Goal: Task Accomplishment & Management: Use online tool/utility

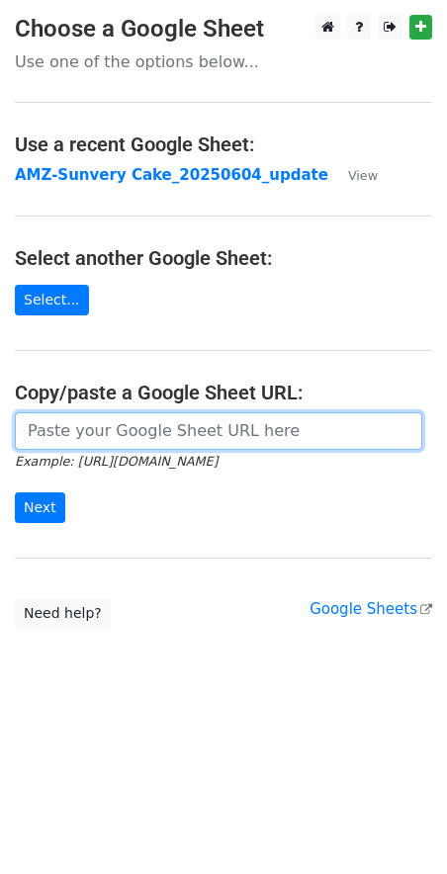
click at [196, 436] on input "url" at bounding box center [218, 431] width 407 height 38
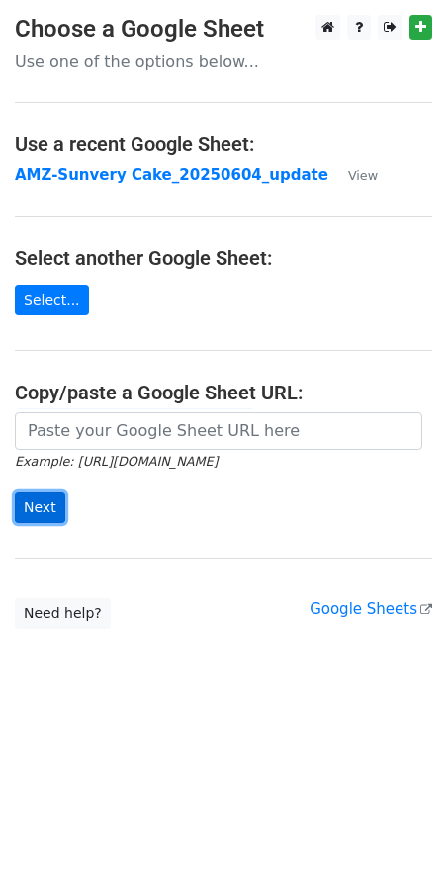
click at [45, 507] on input "Next" at bounding box center [40, 507] width 50 height 31
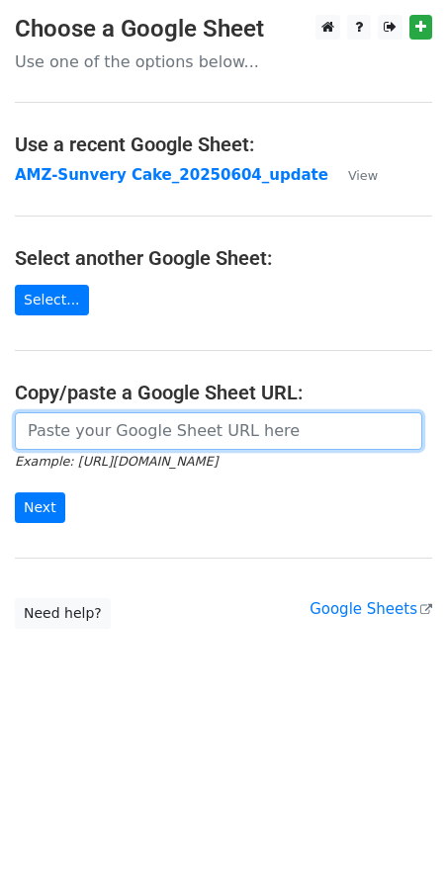
click at [70, 417] on input "url" at bounding box center [218, 431] width 407 height 38
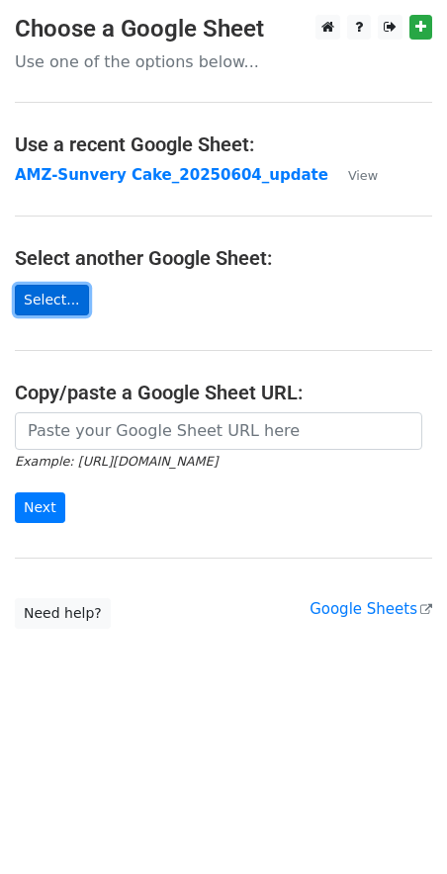
click at [48, 300] on link "Select..." at bounding box center [52, 300] width 74 height 31
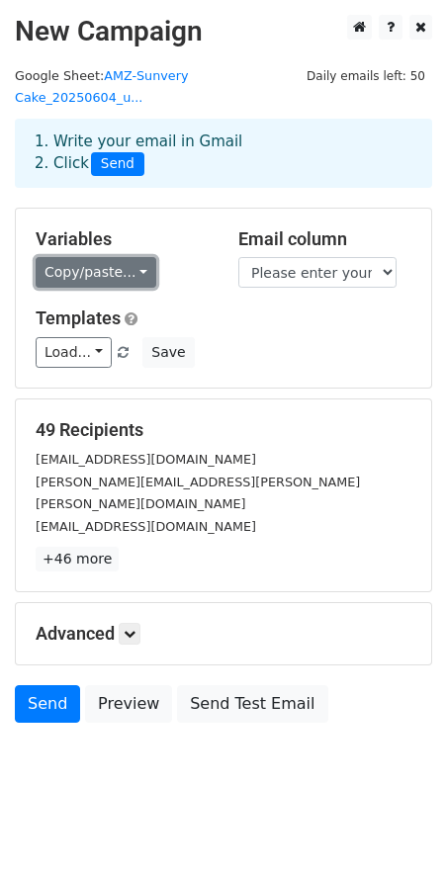
click at [80, 273] on link "Copy/paste..." at bounding box center [96, 272] width 121 height 31
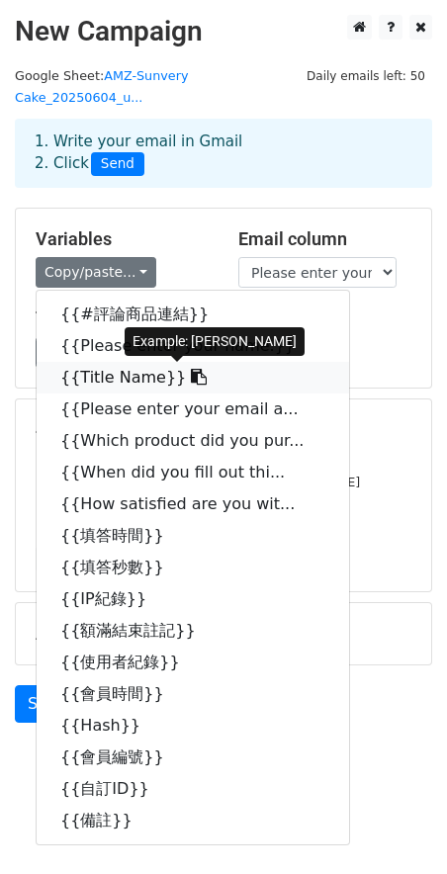
click at [118, 379] on link "{{Title Name}}" at bounding box center [193, 378] width 312 height 32
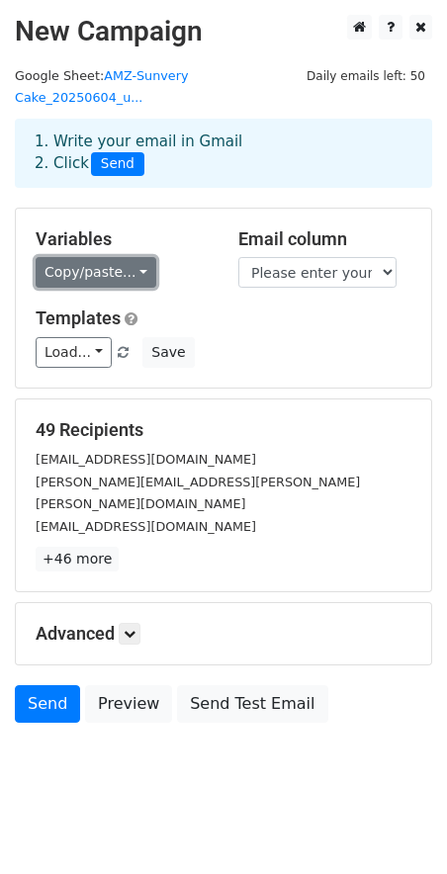
click at [142, 273] on link "Copy/paste..." at bounding box center [96, 272] width 121 height 31
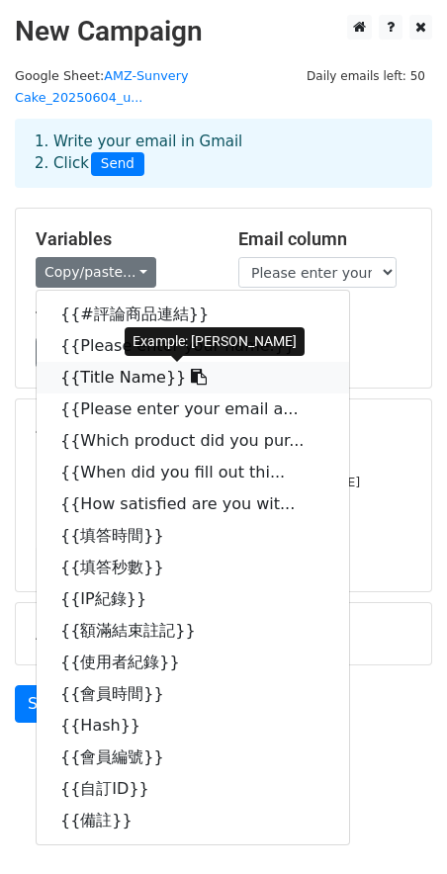
click at [80, 380] on link "{{Title Name}}" at bounding box center [193, 378] width 312 height 32
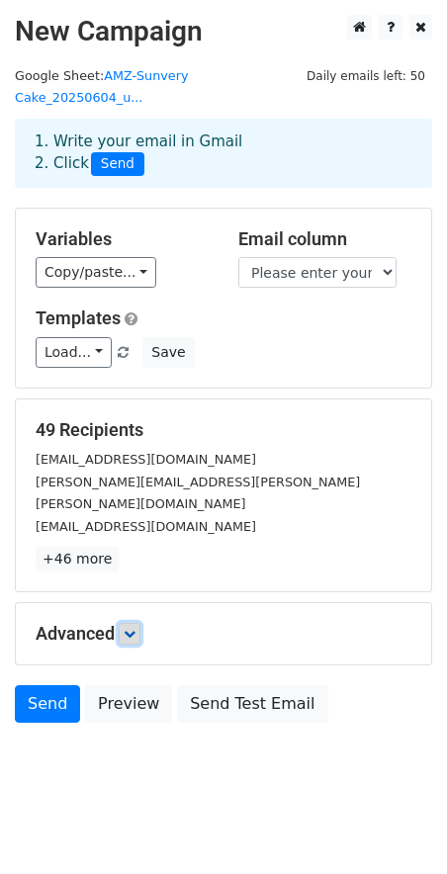
click at [135, 628] on icon at bounding box center [130, 634] width 12 height 12
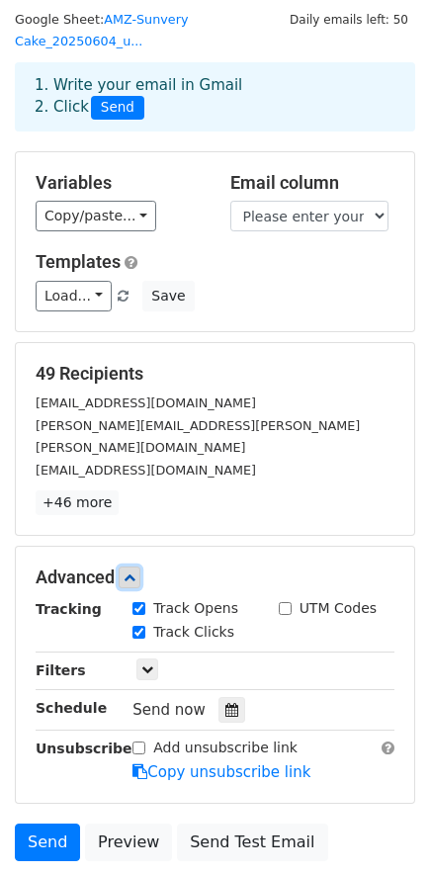
scroll to position [96, 0]
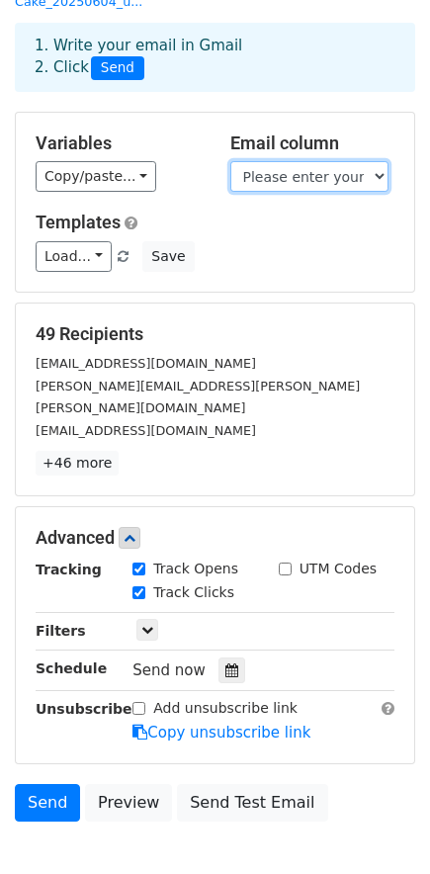
click at [367, 178] on select "#評論商品連結 Please enter your name. Title Name Please enter your email address. Whi…" at bounding box center [309, 176] width 158 height 31
click at [230, 161] on select "#評論商品連結 Please enter your name. Title Name Please enter your email address. Whi…" at bounding box center [309, 176] width 158 height 31
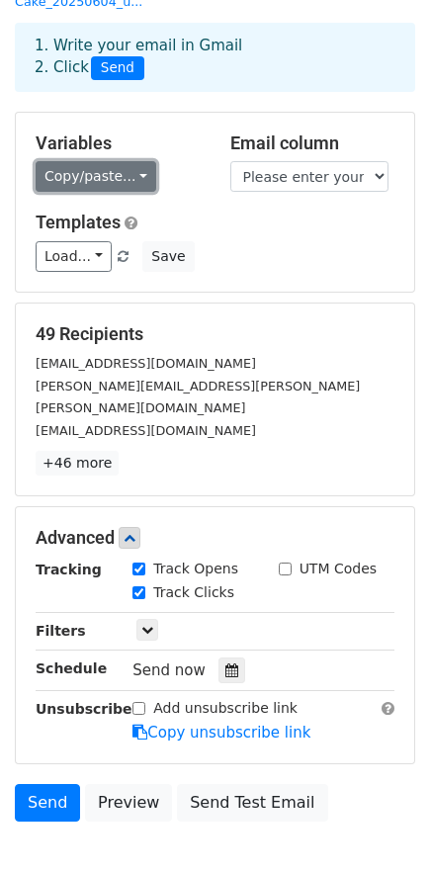
click at [118, 174] on link "Copy/paste..." at bounding box center [96, 176] width 121 height 31
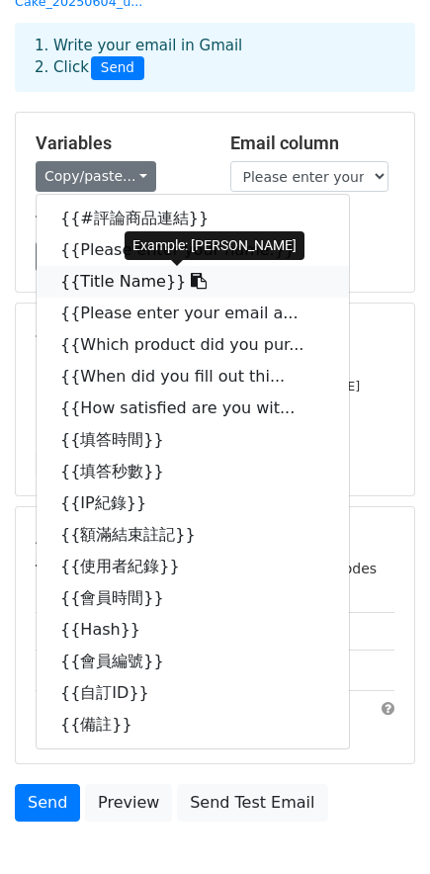
click at [123, 287] on link "{{Title Name}}" at bounding box center [193, 282] width 312 height 32
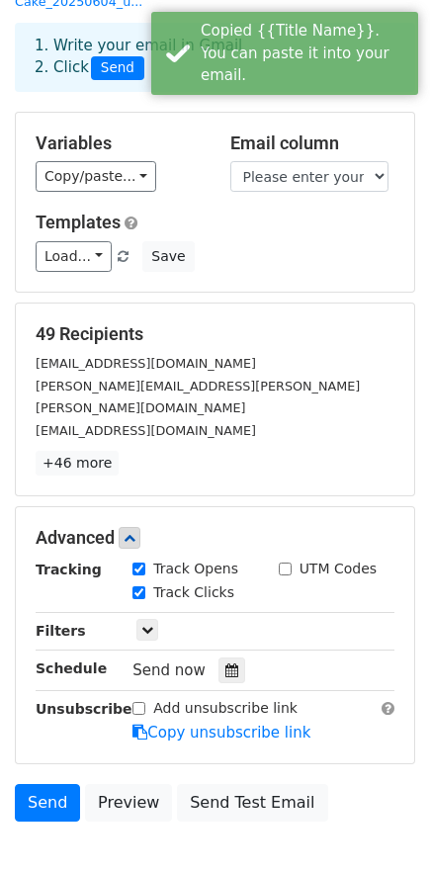
click at [304, 230] on h5 "Templates" at bounding box center [215, 223] width 359 height 22
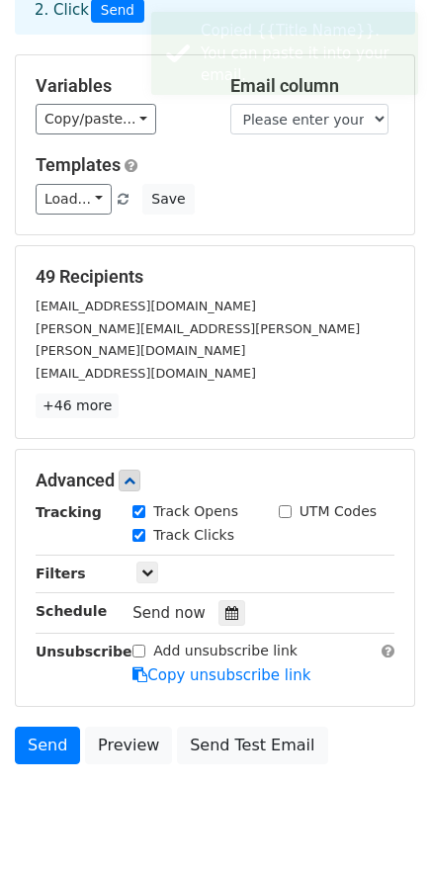
scroll to position [190, 0]
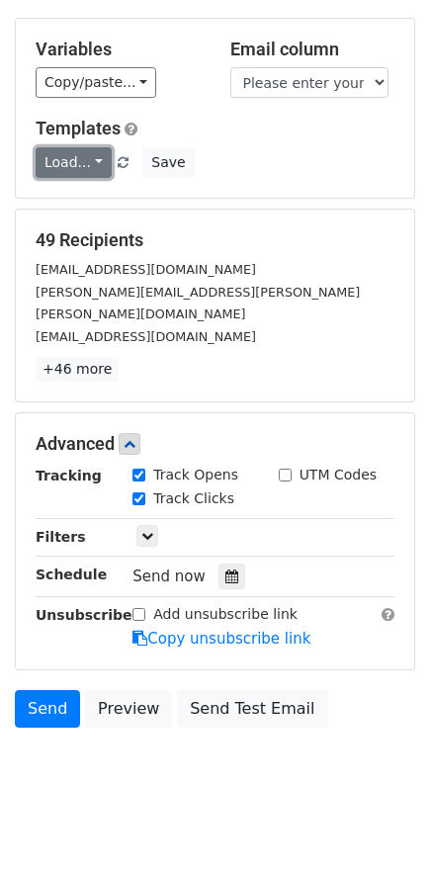
click at [96, 165] on link "Load..." at bounding box center [74, 162] width 76 height 31
click at [294, 151] on div "Load... No templates saved Save" at bounding box center [215, 162] width 389 height 31
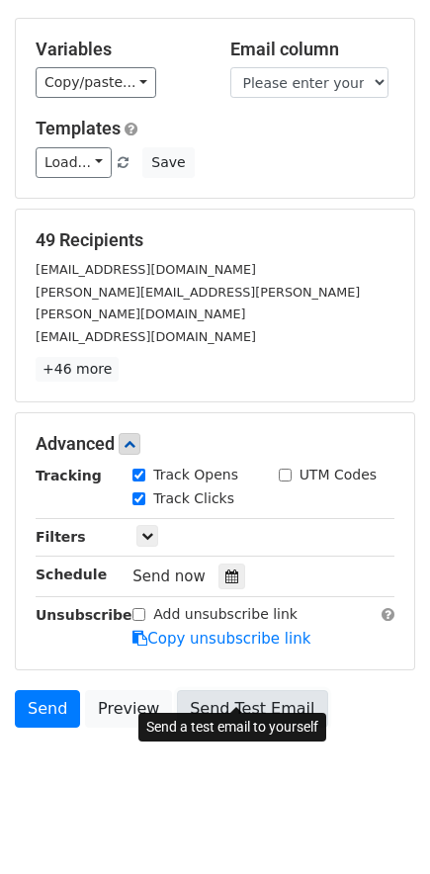
click at [217, 693] on link "Send Test Email" at bounding box center [252, 709] width 150 height 38
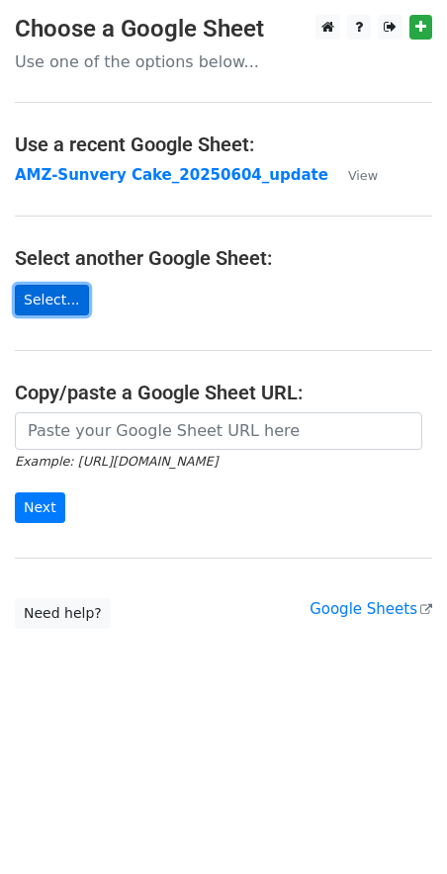
click at [62, 294] on link "Select..." at bounding box center [52, 300] width 74 height 31
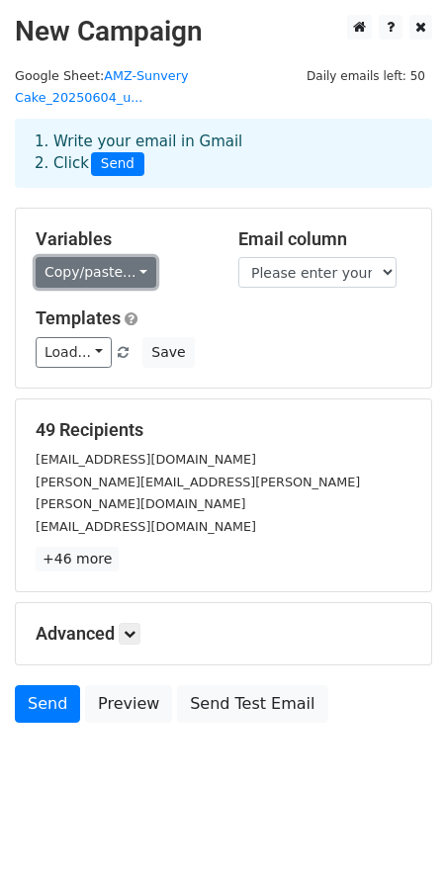
click at [85, 277] on link "Copy/paste..." at bounding box center [96, 272] width 121 height 31
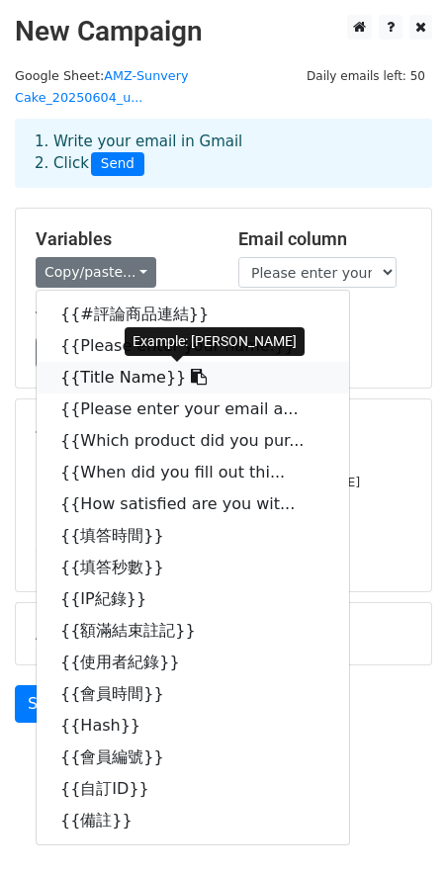
click at [117, 385] on link "{{Title Name}}" at bounding box center [193, 378] width 312 height 32
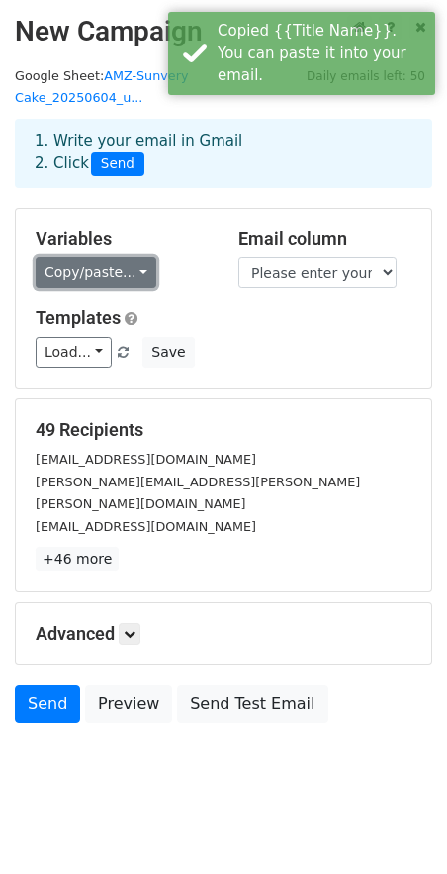
click at [73, 271] on link "Copy/paste..." at bounding box center [96, 272] width 121 height 31
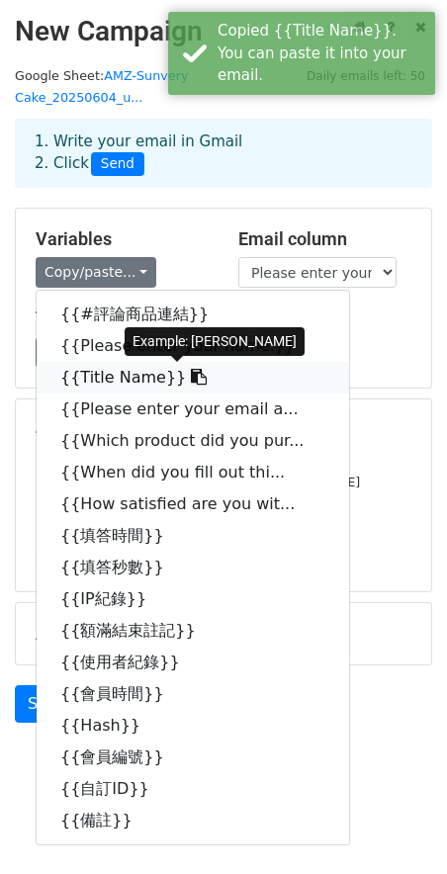
click at [105, 375] on link "{{Title Name}}" at bounding box center [193, 378] width 312 height 32
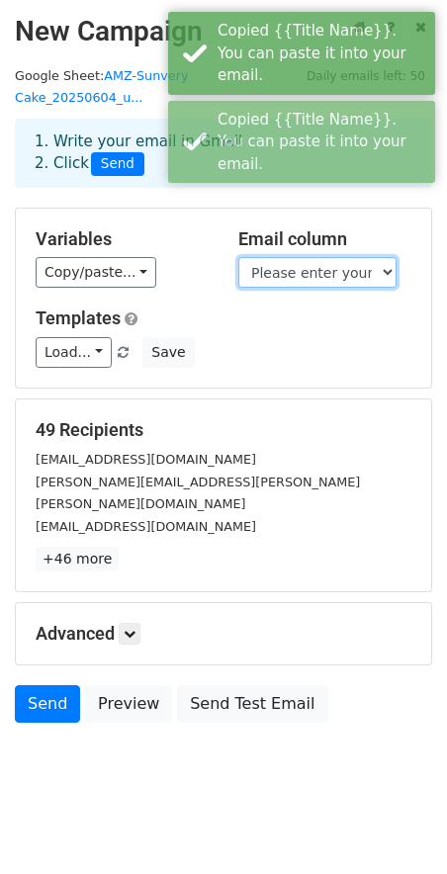
click at [280, 276] on select "#評論商品連結 Please enter your name. Title Name Please enter your email address. Whi…" at bounding box center [317, 272] width 158 height 31
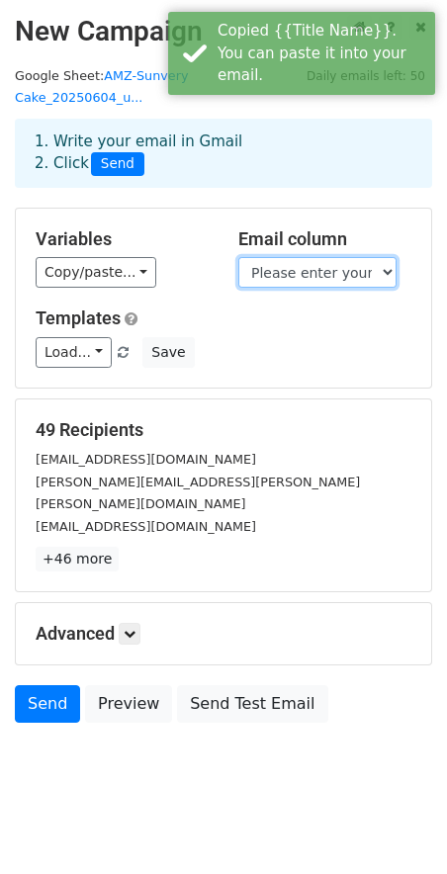
click at [238, 257] on select "#評論商品連結 Please enter your name. Title Name Please enter your email address. Whi…" at bounding box center [317, 272] width 158 height 31
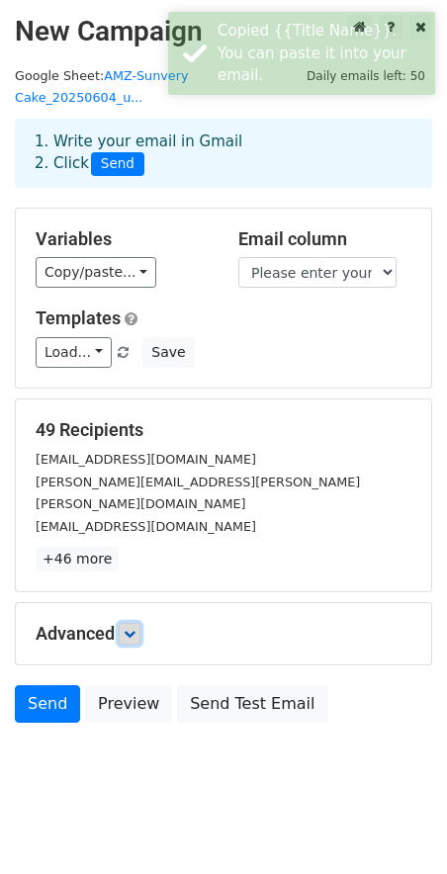
click at [126, 623] on link at bounding box center [130, 634] width 22 height 22
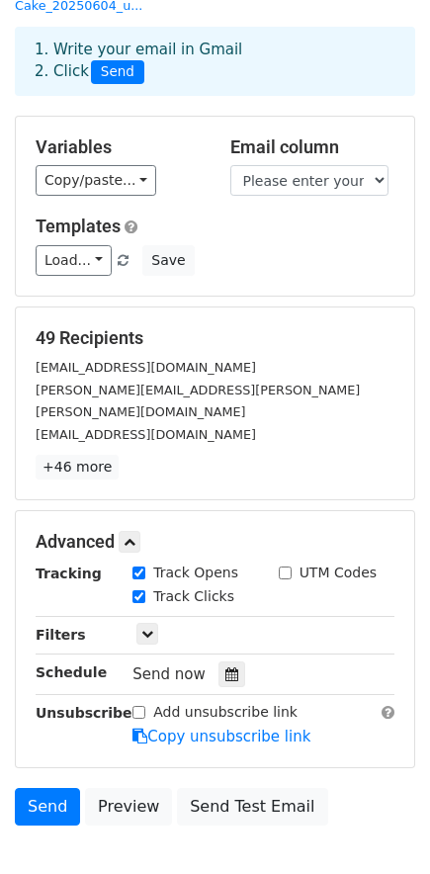
scroll to position [46, 0]
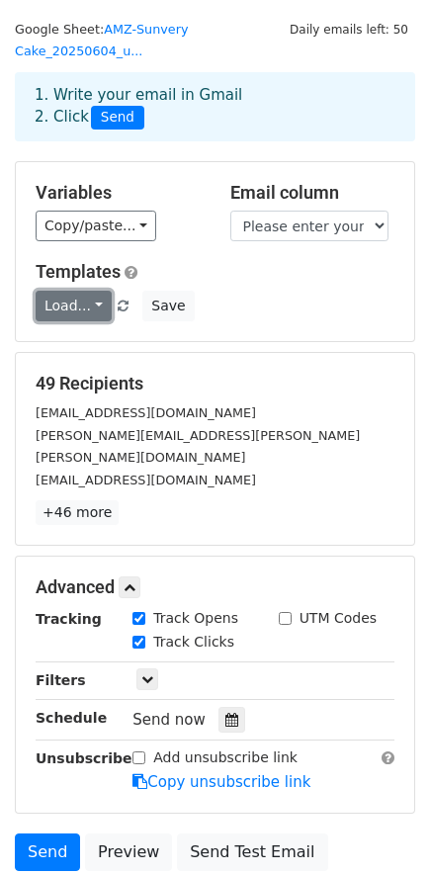
click at [89, 303] on link "Load..." at bounding box center [74, 306] width 76 height 31
click at [240, 291] on div "Load... No templates saved Save" at bounding box center [215, 306] width 389 height 31
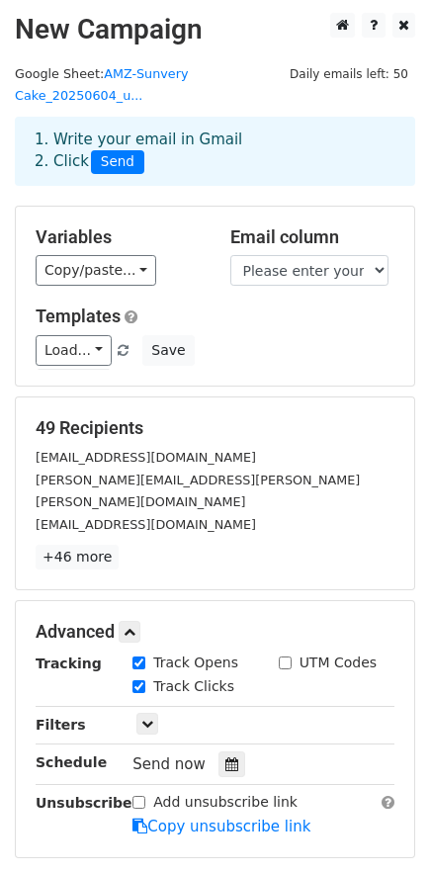
scroll to position [0, 0]
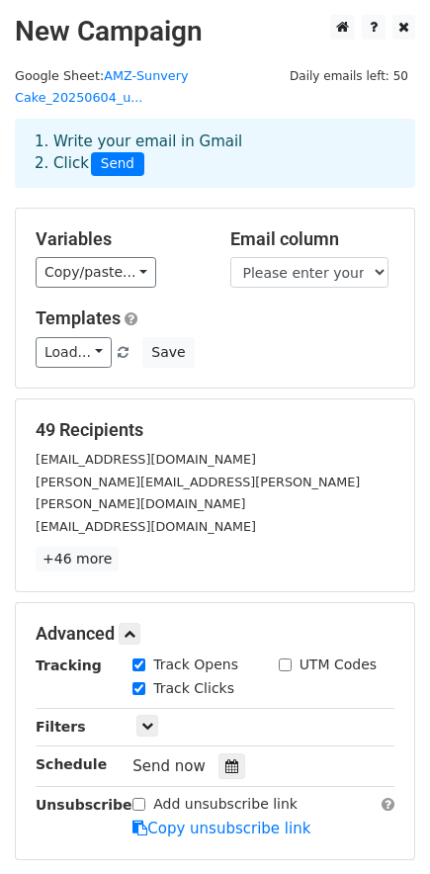
click at [66, 146] on div "1. Write your email in Gmail 2. Click Send" at bounding box center [215, 153] width 391 height 45
click at [322, 279] on select "#評論商品連結 Please enter your name. Title Name Please enter your email address. Whi…" at bounding box center [309, 272] width 158 height 31
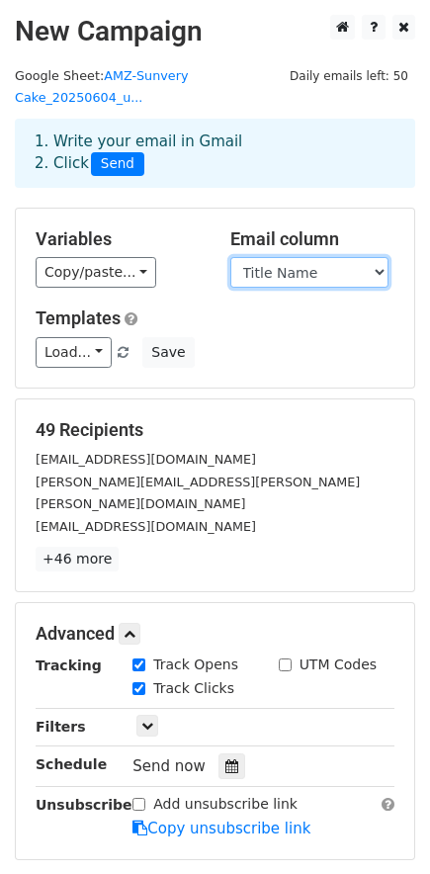
click at [230, 257] on select "#評論商品連結 Please enter your name. Title Name Please enter your email address. Whi…" at bounding box center [309, 272] width 158 height 31
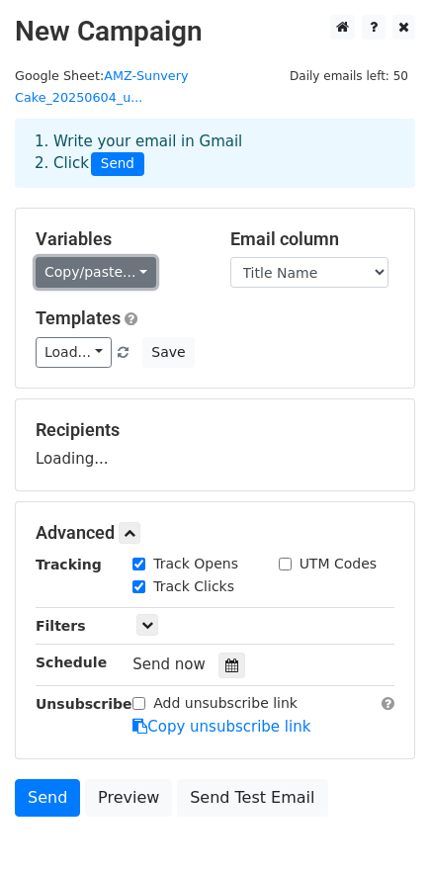
click at [93, 283] on link "Copy/paste..." at bounding box center [96, 272] width 121 height 31
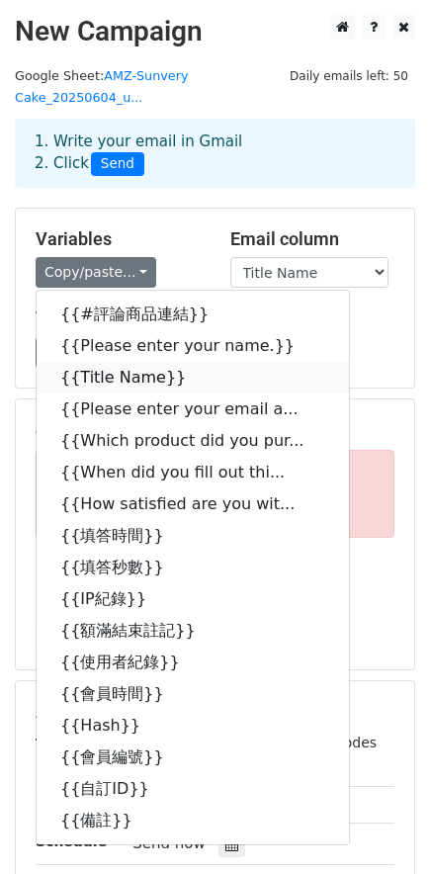
click at [157, 378] on link "{{Title Name}}" at bounding box center [193, 378] width 312 height 32
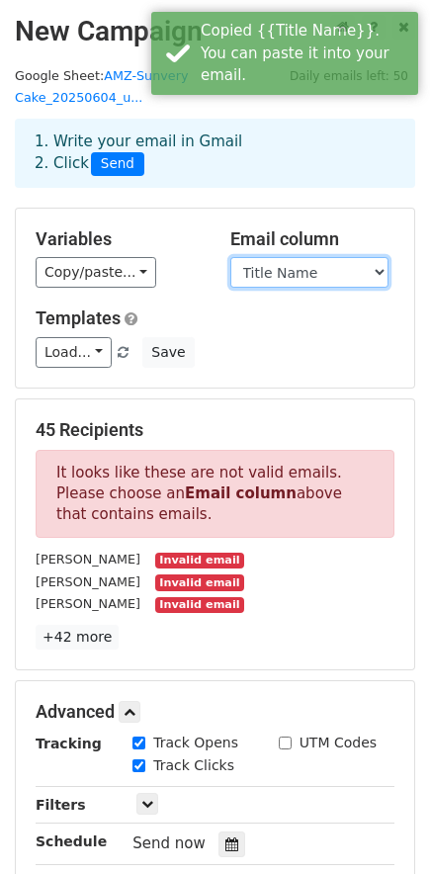
click at [312, 268] on select "#評論商品連結 Please enter your name. Title Name Please enter your email address. Whi…" at bounding box center [309, 272] width 158 height 31
select select "Please enter your email address."
click at [230, 257] on select "#評論商品連結 Please enter your name. Title Name Please enter your email address. Whi…" at bounding box center [309, 272] width 158 height 31
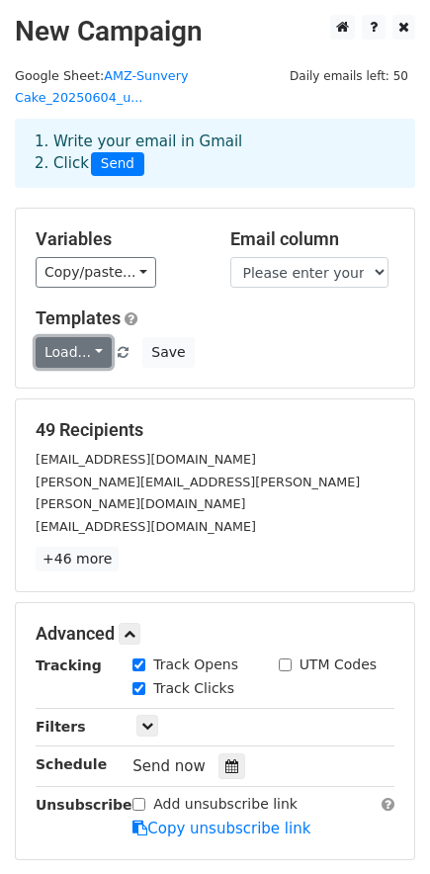
click at [85, 356] on link "Load..." at bounding box center [74, 352] width 76 height 31
click at [75, 355] on link "Load..." at bounding box center [74, 352] width 76 height 31
click at [227, 332] on div "Templates Load... No templates saved Save" at bounding box center [215, 338] width 389 height 60
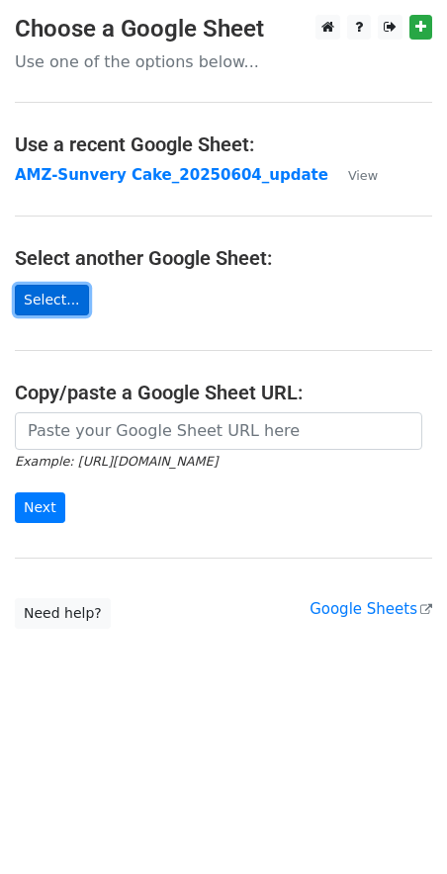
click at [53, 301] on link "Select..." at bounding box center [52, 300] width 74 height 31
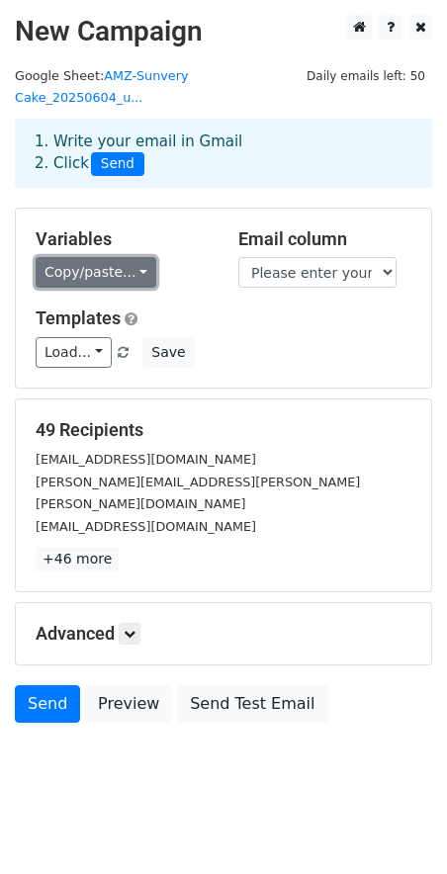
click at [80, 280] on link "Copy/paste..." at bounding box center [96, 272] width 121 height 31
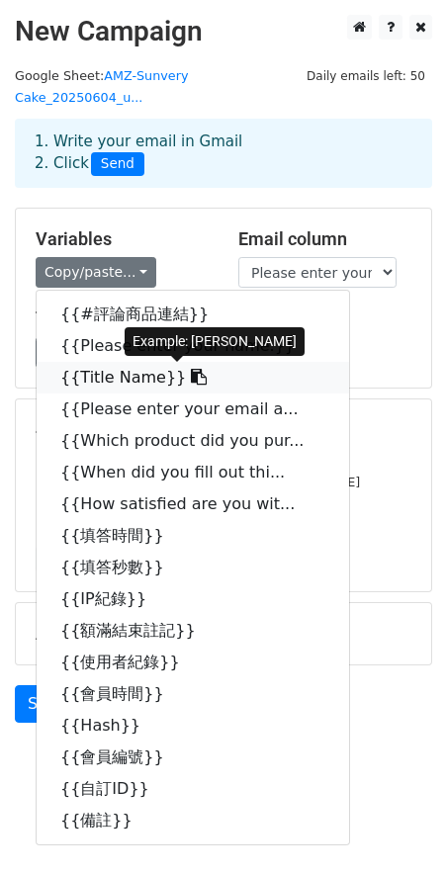
click at [97, 378] on link "{{Title Name}}" at bounding box center [193, 378] width 312 height 32
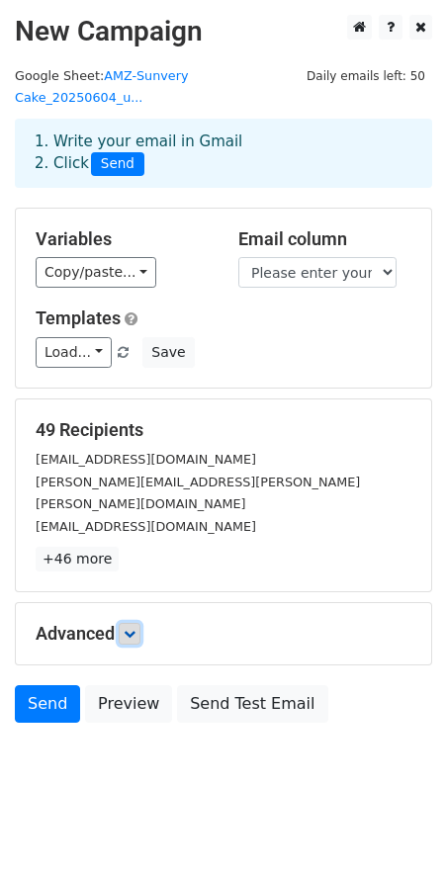
click at [131, 623] on link at bounding box center [130, 634] width 22 height 22
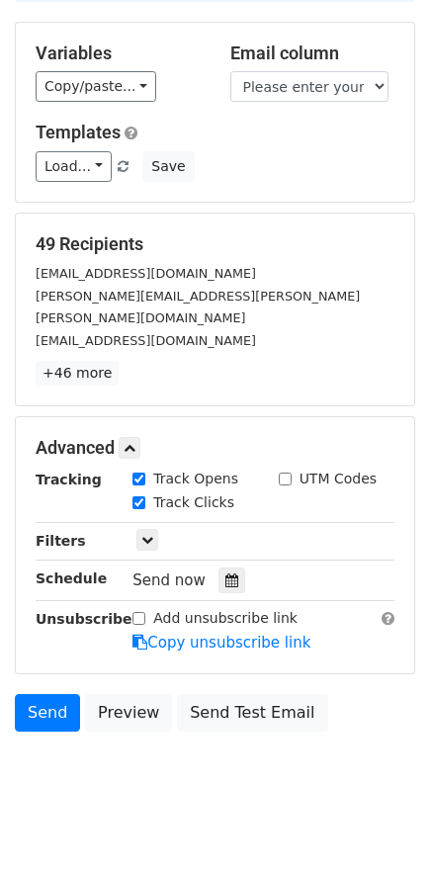
scroll to position [190, 0]
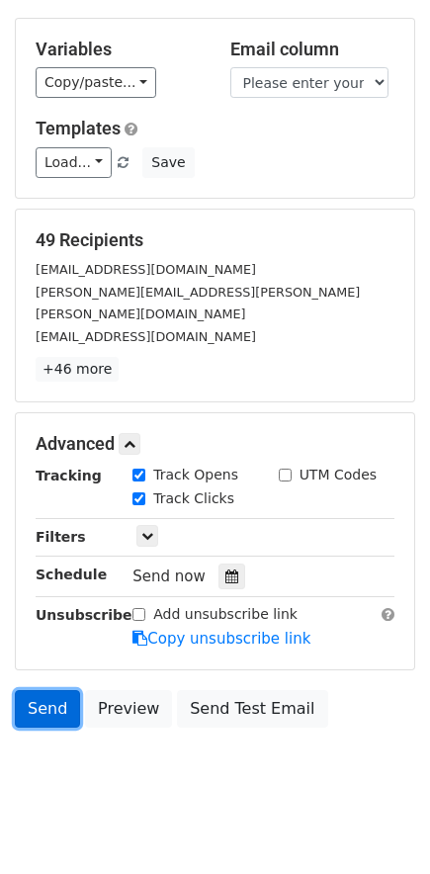
click at [56, 690] on link "Send" at bounding box center [47, 709] width 65 height 38
